Goal: Task Accomplishment & Management: Manage account settings

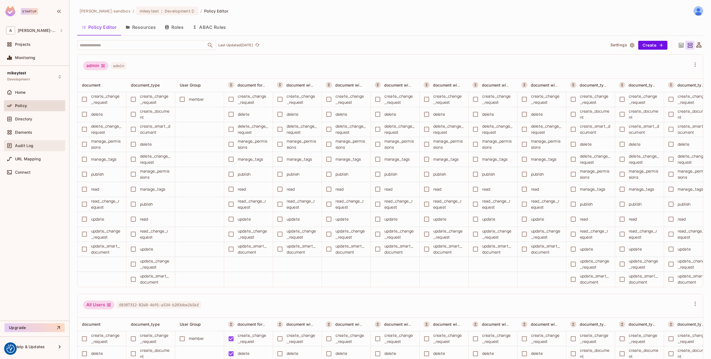
click at [21, 146] on span "Audit Log" at bounding box center [24, 146] width 18 height 4
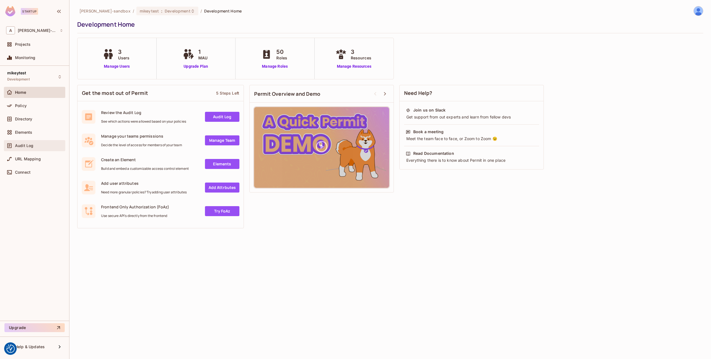
click at [21, 143] on div "Audit Log" at bounding box center [34, 146] width 57 height 7
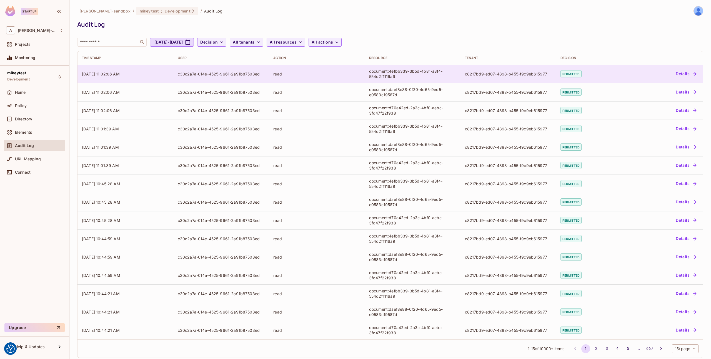
click at [690, 73] on button "Details" at bounding box center [686, 73] width 25 height 9
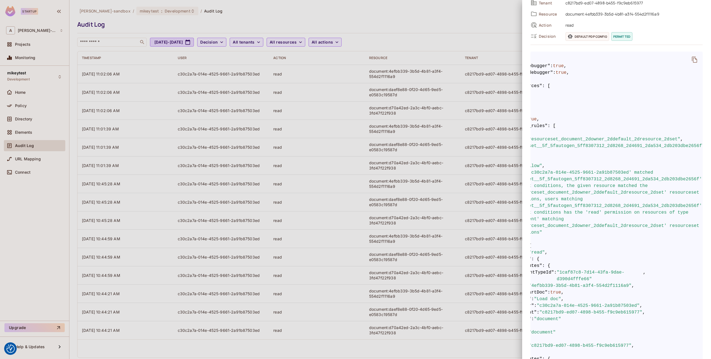
scroll to position [0, 60]
click at [322, 153] on div at bounding box center [355, 179] width 711 height 359
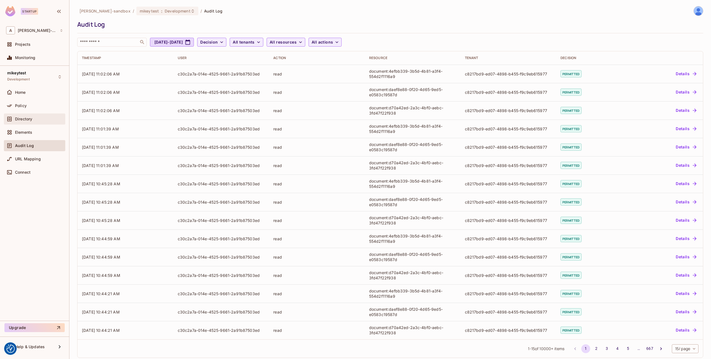
click at [21, 123] on div "Directory" at bounding box center [34, 119] width 61 height 11
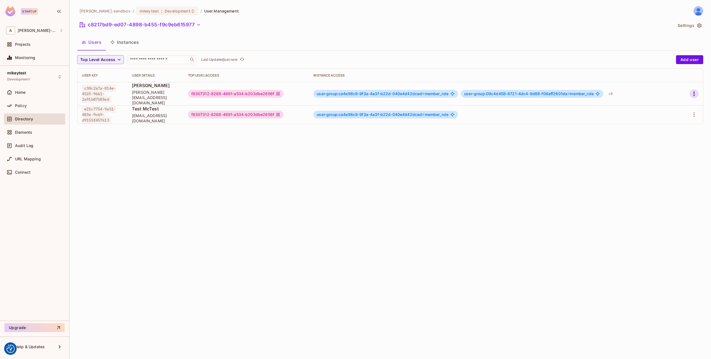
click at [693, 92] on icon "button" at bounding box center [694, 94] width 7 height 7
click at [672, 116] on div "Edit Attributes" at bounding box center [675, 117] width 28 height 6
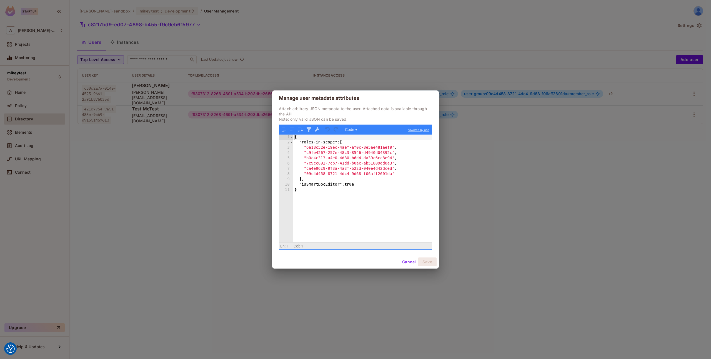
click at [411, 262] on button "Cancel" at bounding box center [409, 262] width 18 height 9
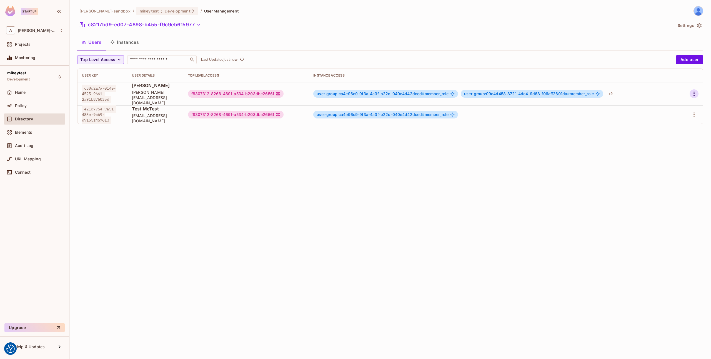
click at [693, 91] on icon "button" at bounding box center [694, 94] width 7 height 7
click at [671, 106] on li "Edit" at bounding box center [670, 104] width 49 height 12
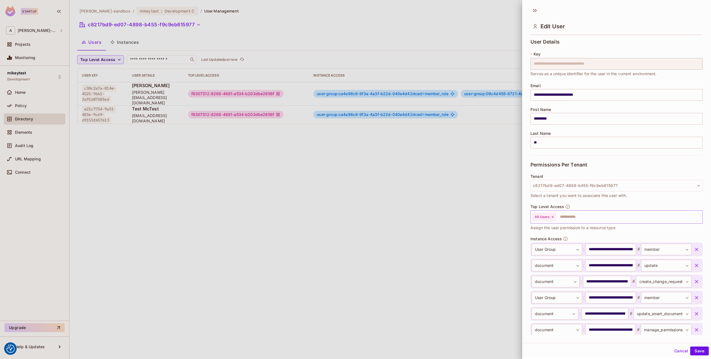
scroll to position [113, 0]
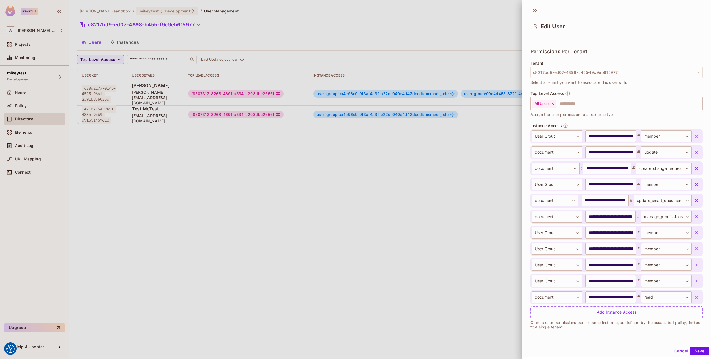
click at [357, 155] on div at bounding box center [355, 179] width 711 height 359
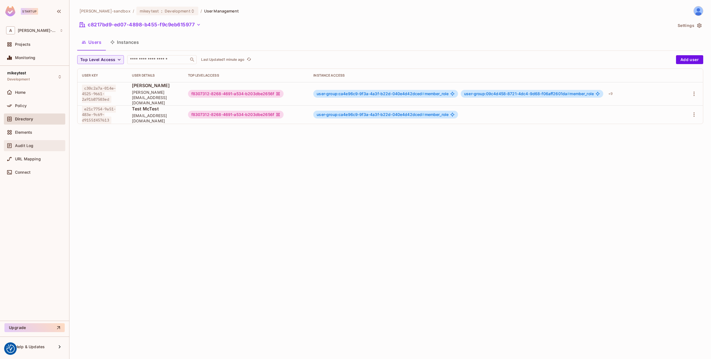
click at [16, 146] on span "Audit Log" at bounding box center [24, 146] width 18 height 4
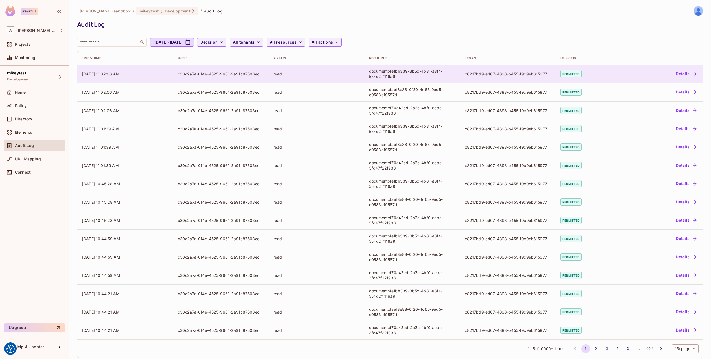
click at [679, 78] on button "Details" at bounding box center [686, 73] width 25 height 9
